Goal: Task Accomplishment & Management: Use online tool/utility

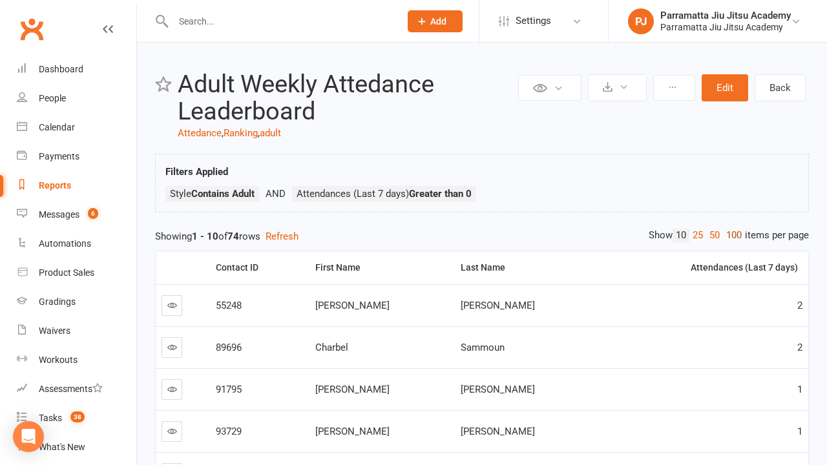
click at [731, 235] on link "100" at bounding box center [734, 236] width 22 height 14
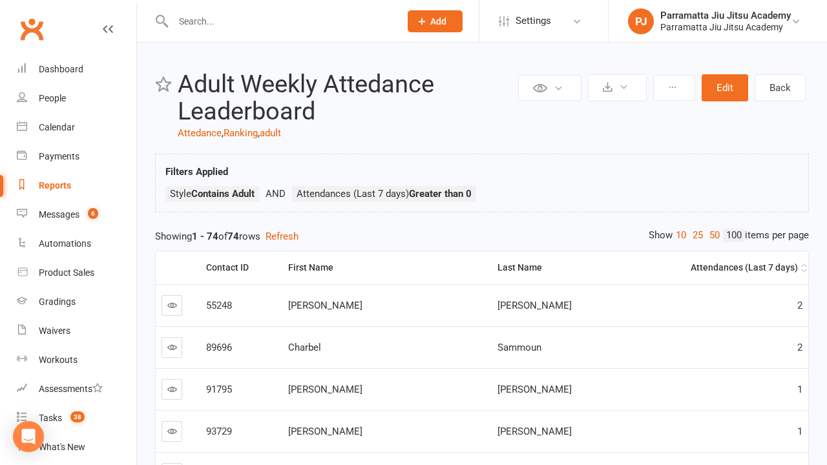
click at [706, 268] on div "Attendances (Last 7 days)" at bounding box center [720, 268] width 155 height 10
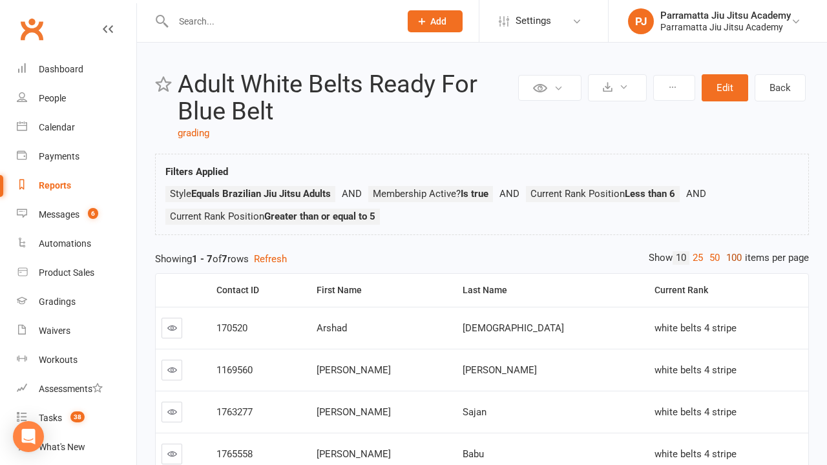
click at [731, 258] on link "100" at bounding box center [734, 258] width 22 height 14
click at [544, 290] on div "Last Name" at bounding box center [551, 291] width 176 height 10
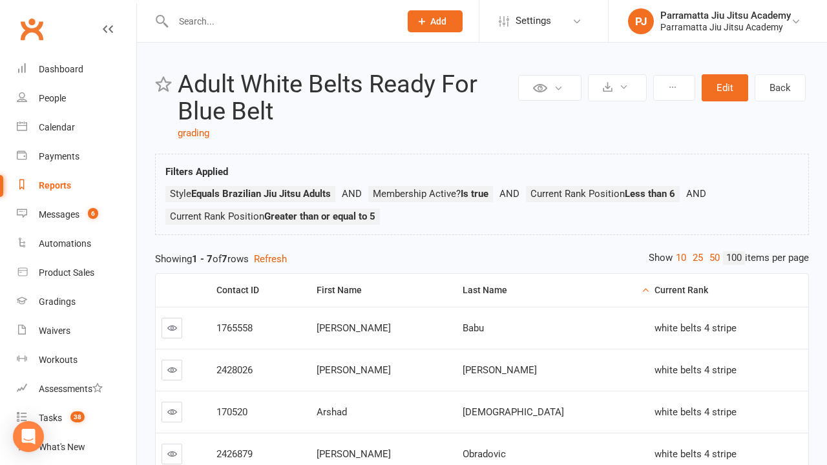
click at [544, 290] on div "Last Name" at bounding box center [551, 291] width 176 height 10
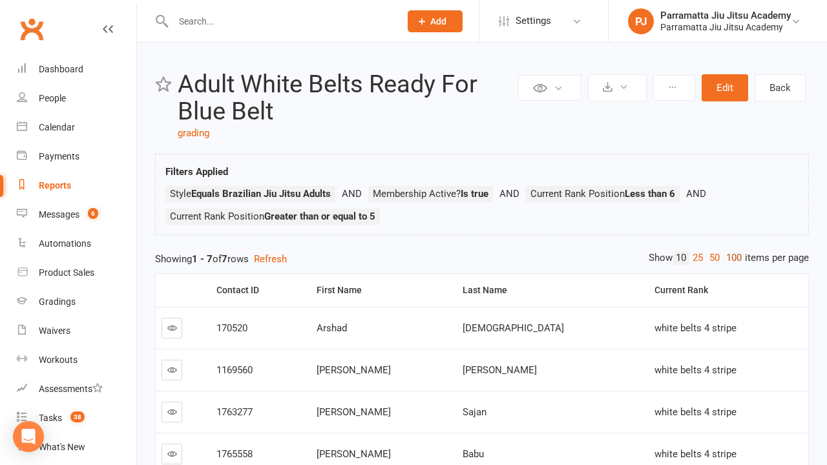
click at [731, 258] on link "100" at bounding box center [734, 258] width 22 height 14
click at [544, 290] on div "Last Name" at bounding box center [551, 291] width 176 height 10
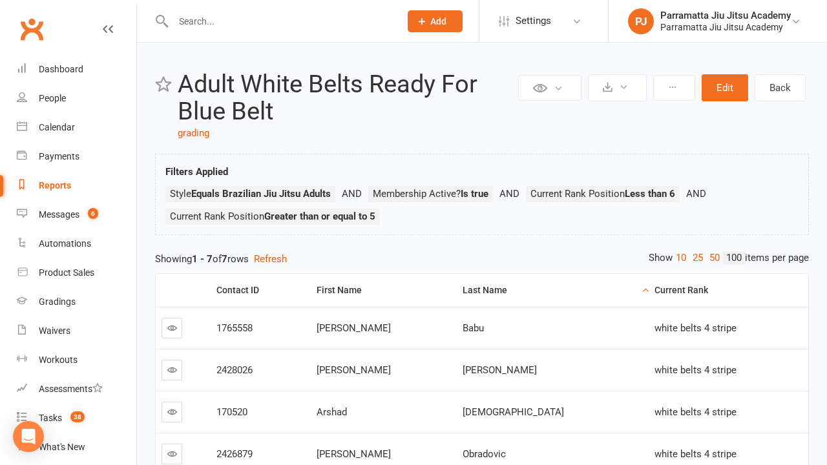
click at [544, 290] on div "Last Name" at bounding box center [551, 291] width 176 height 10
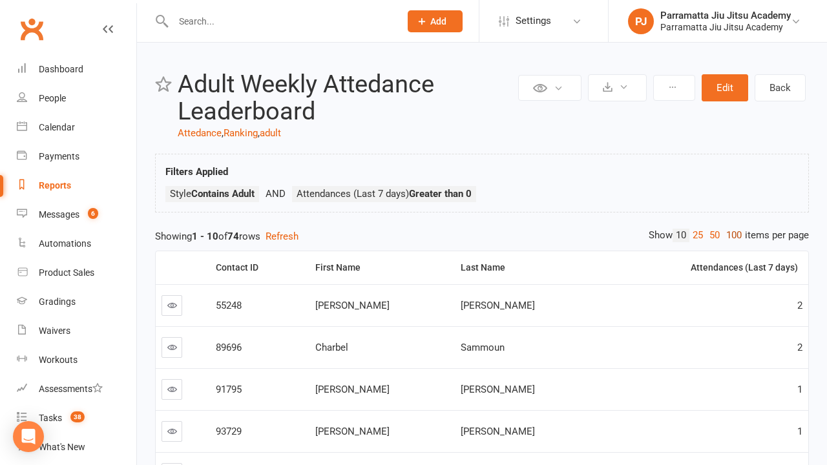
click at [731, 235] on link "100" at bounding box center [734, 236] width 22 height 14
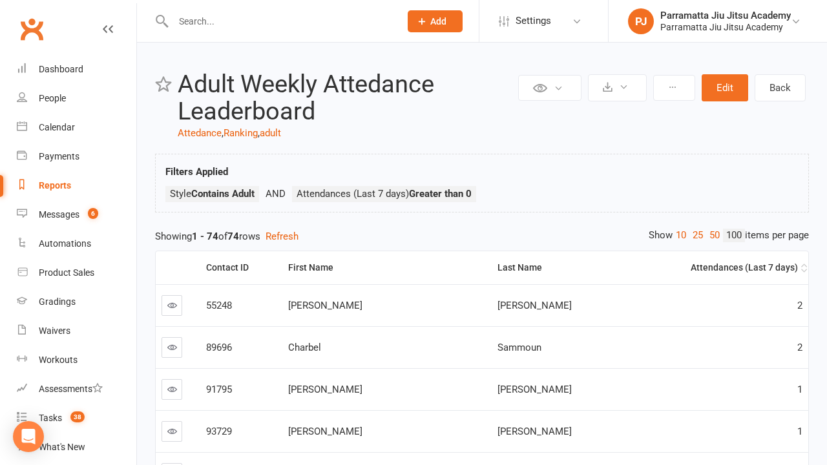
click at [706, 268] on div "Attendances (Last 7 days)" at bounding box center [720, 268] width 155 height 10
